Goal: Communication & Community: Ask a question

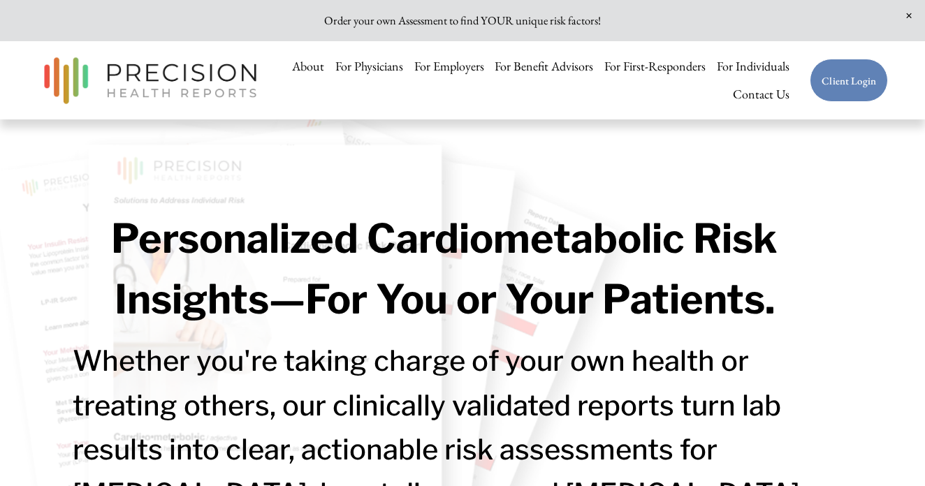
click at [855, 85] on link "Client Login" at bounding box center [849, 81] width 78 height 44
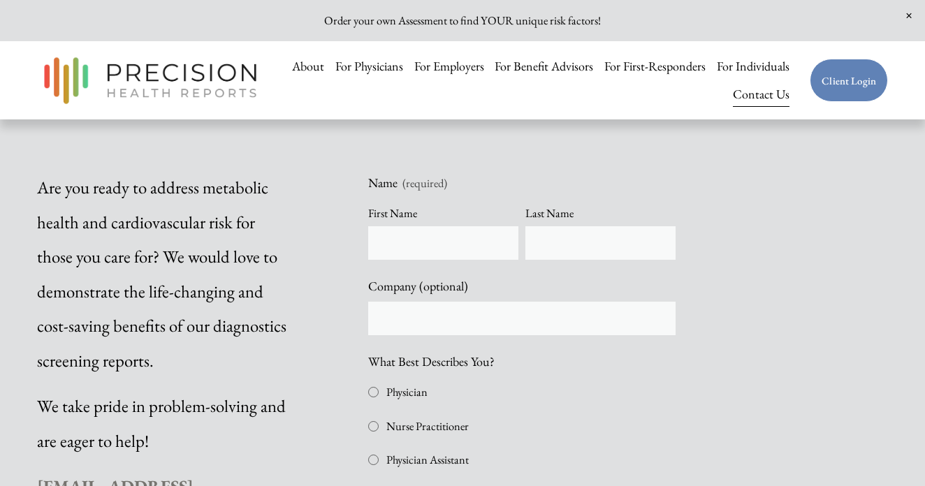
scroll to position [390, 0]
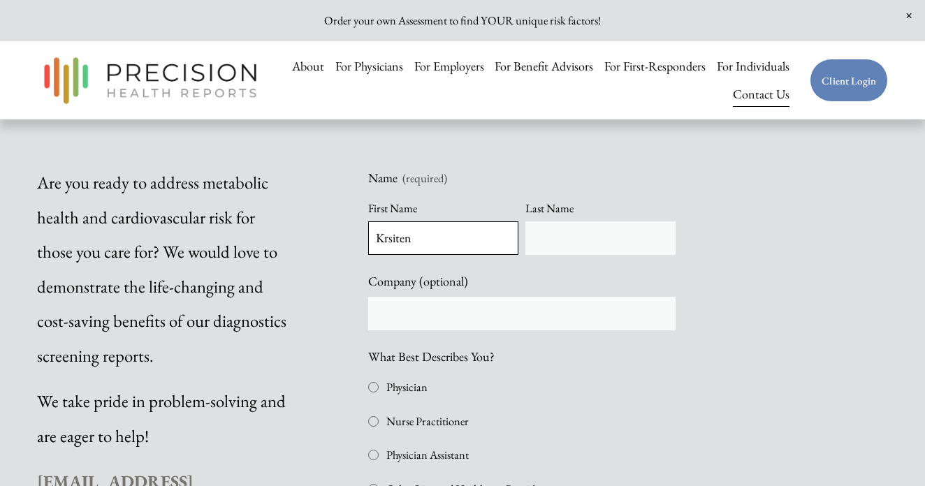
type input "Krsiten"
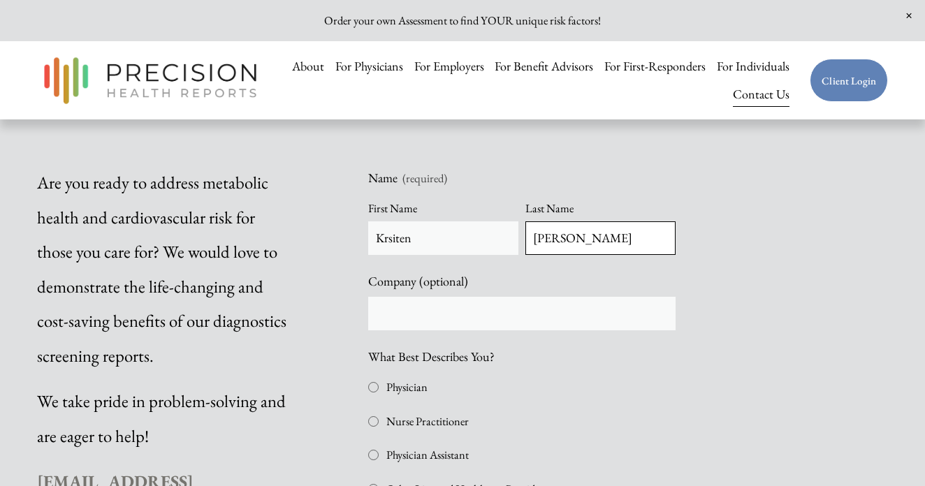
type input "[PERSON_NAME]"
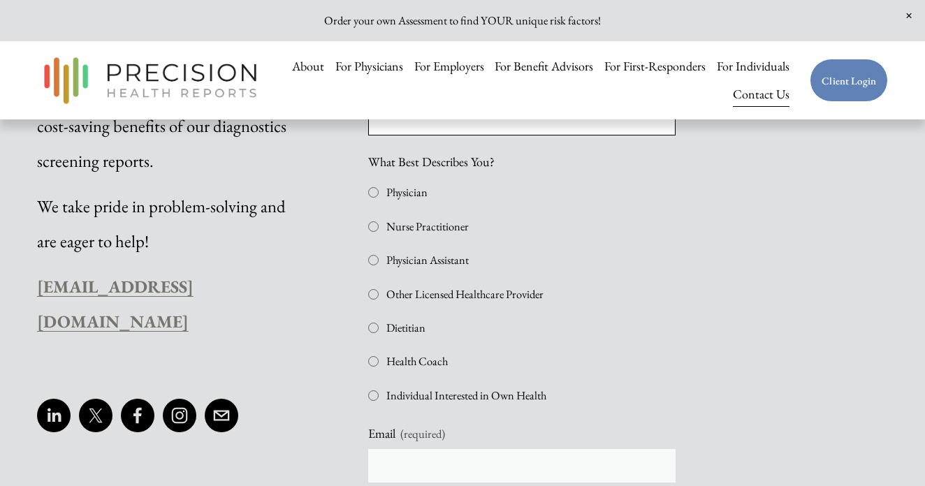
scroll to position [602, 0]
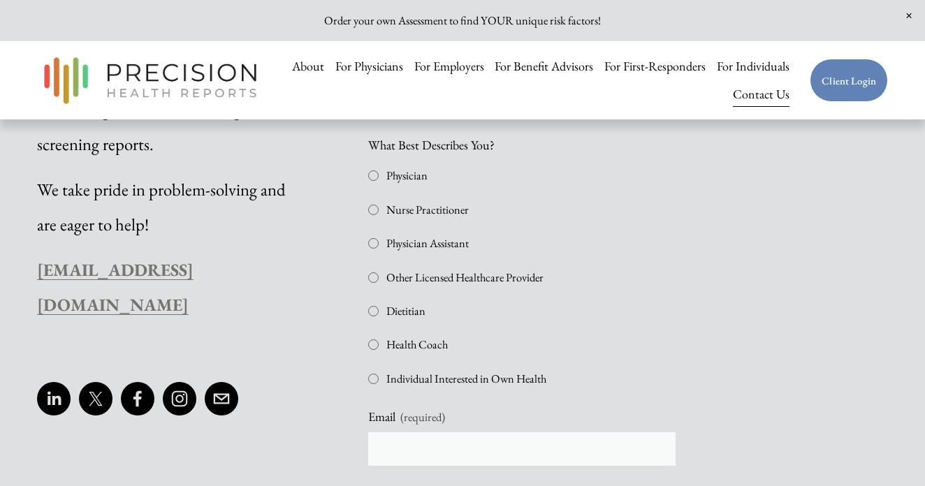
click at [376, 374] on input "Individual Interested in Own Health" at bounding box center [373, 379] width 10 height 10
checkbox input "true"
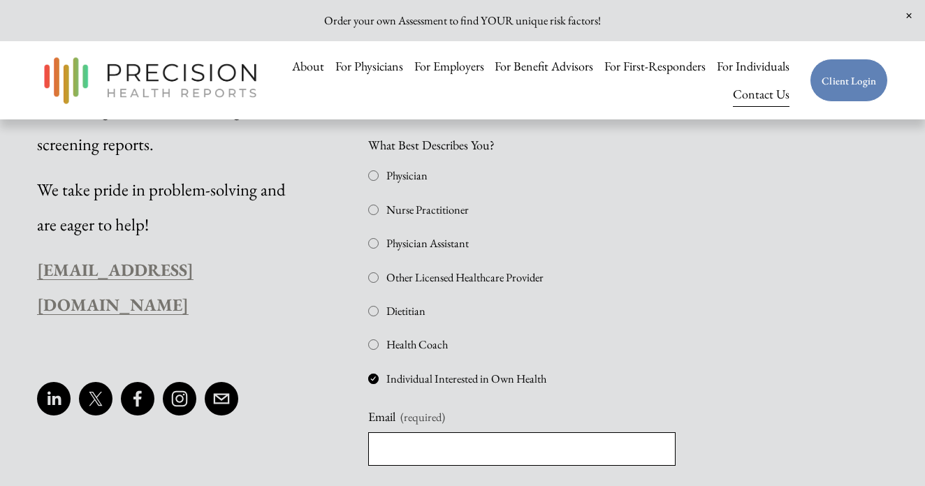
type input "[EMAIL_ADDRESS][DOMAIN_NAME]"
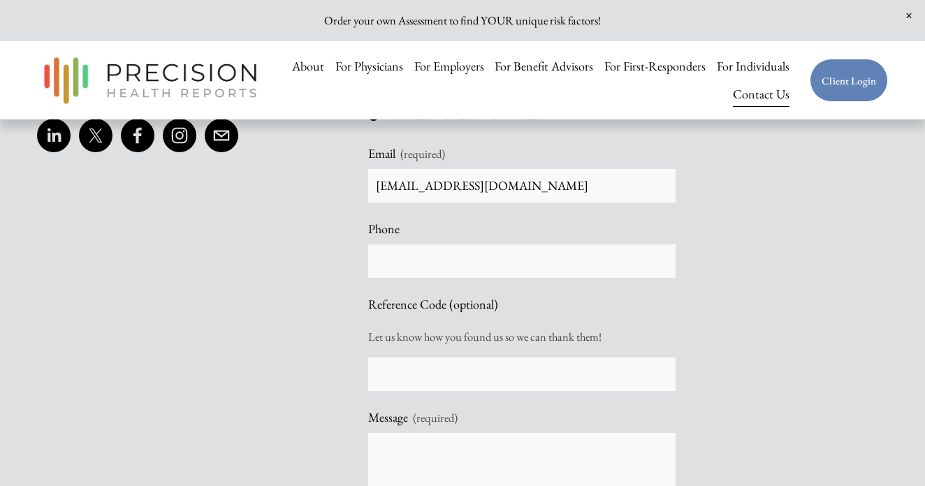
scroll to position [866, 0]
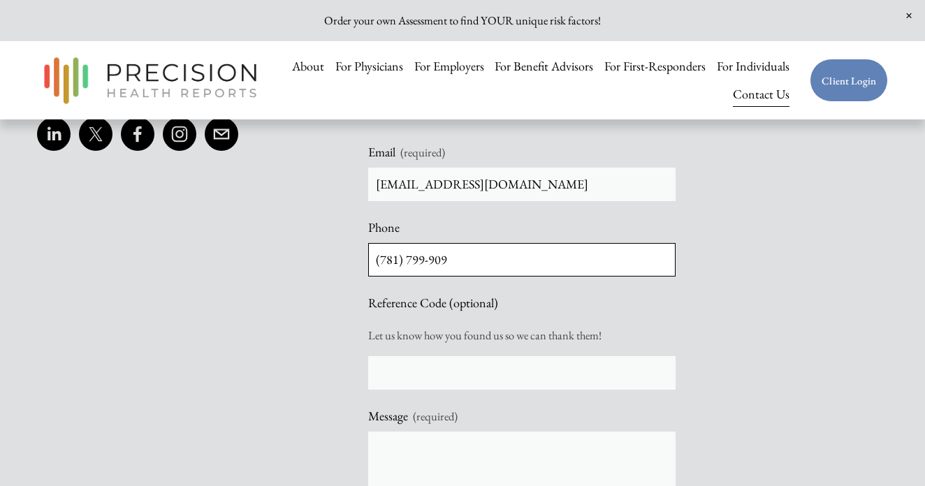
type input "[PHONE_NUMBER]"
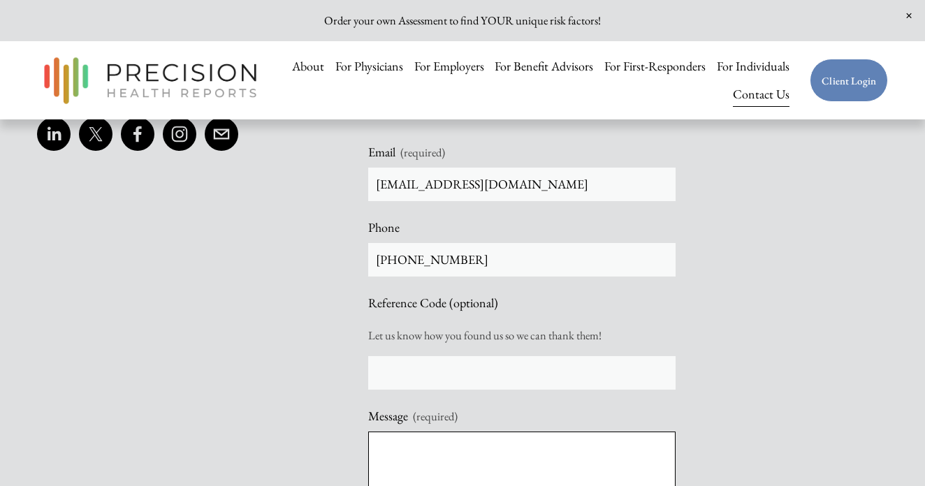
click at [442, 432] on textarea "Message (required)" at bounding box center [521, 467] width 307 height 70
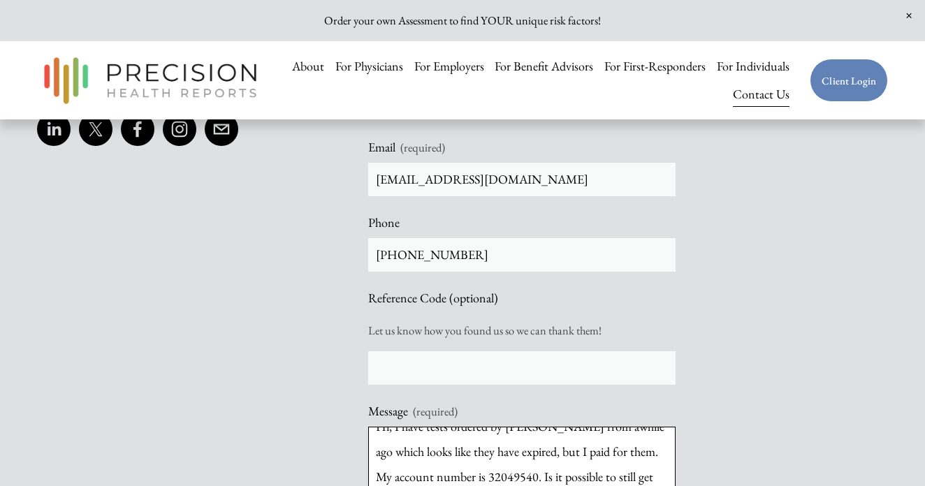
scroll to position [24, 0]
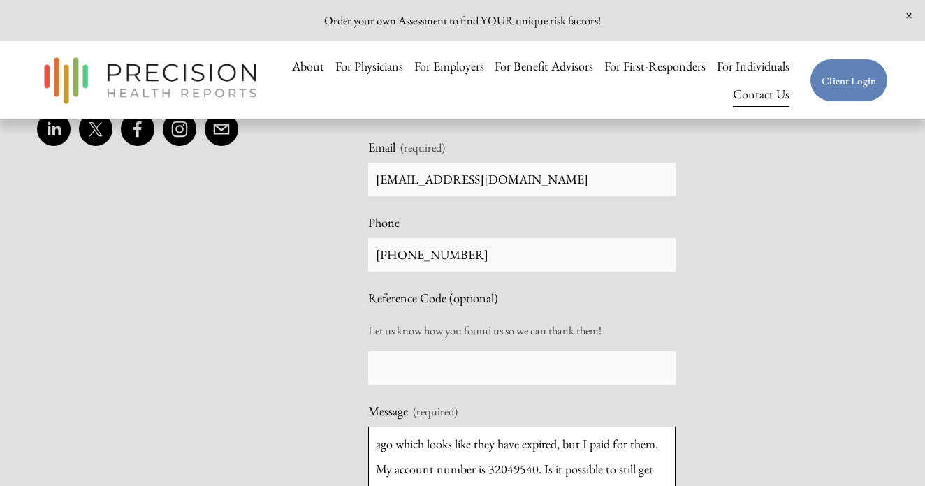
click at [505, 436] on textarea "Hi, I have tests ordered by [PERSON_NAME] from awhile ago which looks like they…" at bounding box center [521, 462] width 307 height 70
click at [609, 433] on textarea "Hi, I have tests ordered by [PERSON_NAME] from awhile ago which looks like they…" at bounding box center [521, 462] width 307 height 70
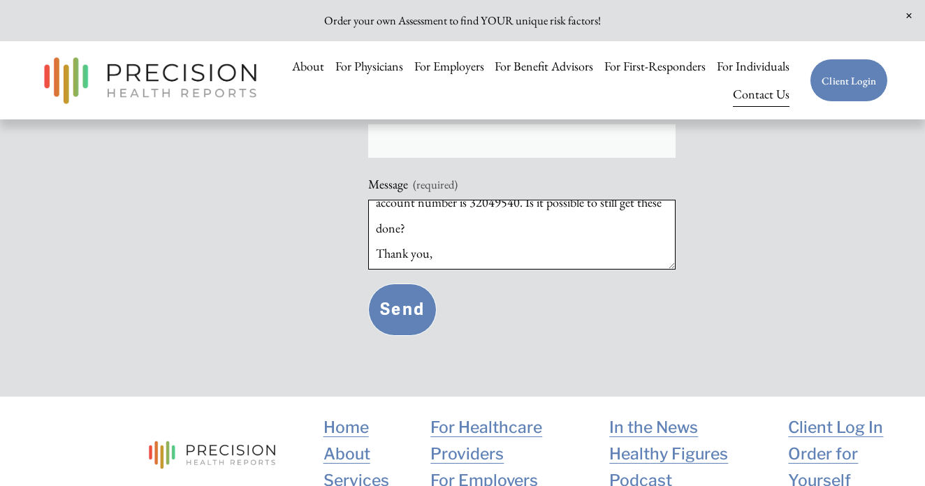
scroll to position [1108, 0]
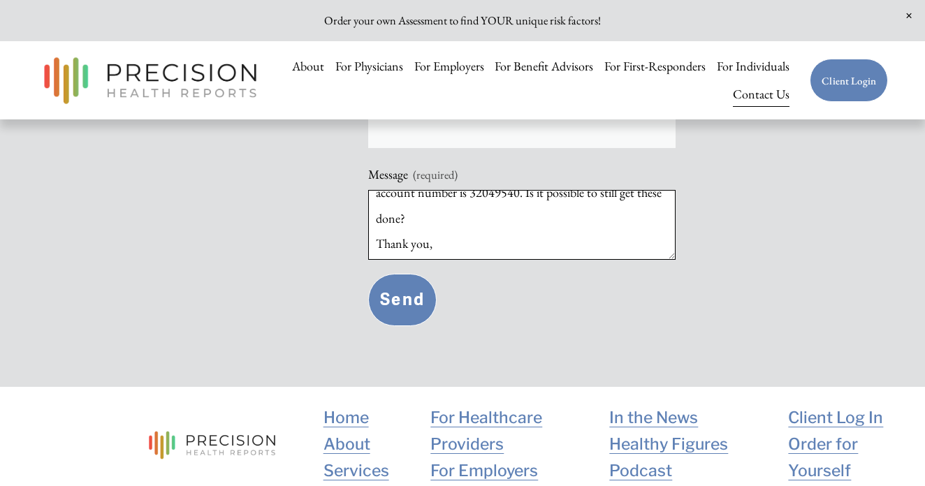
type textarea "Hi, I have tests ordered by [PERSON_NAME] from awhile ago which looks like they…"
click at [381, 294] on button "Send Send" at bounding box center [402, 300] width 69 height 52
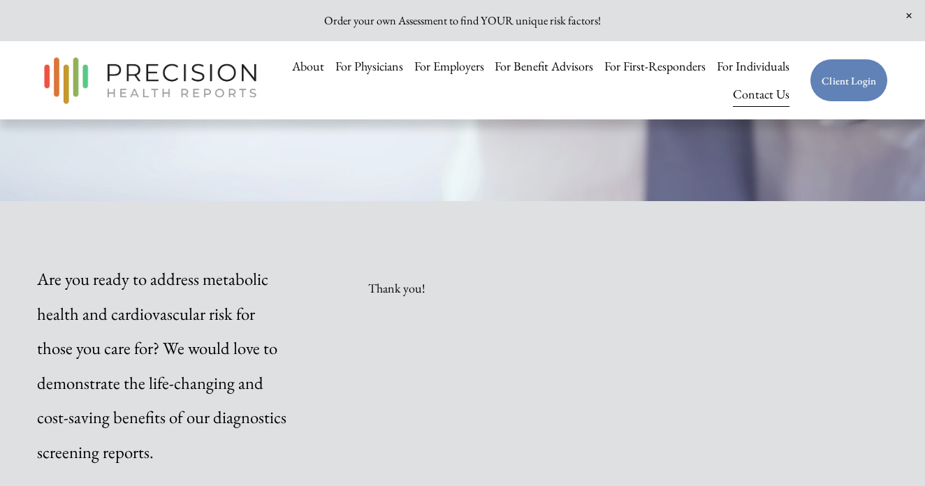
scroll to position [285, 0]
